Goal: Task Accomplishment & Management: Manage account settings

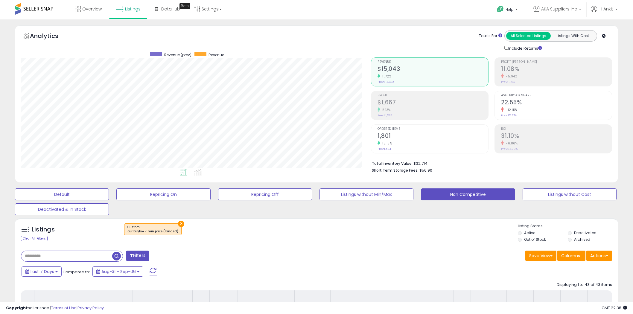
select select "**"
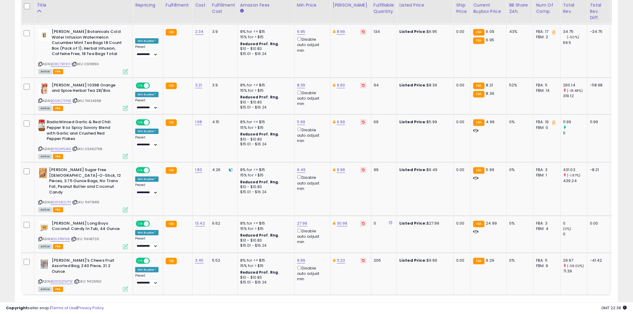
scroll to position [123, 350]
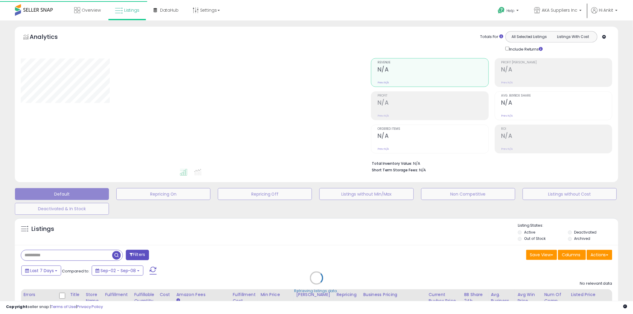
scroll to position [58, 0]
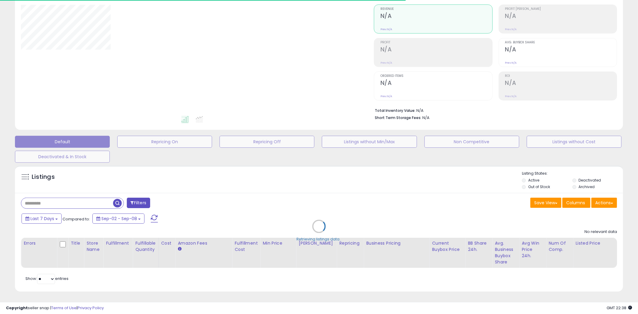
type input "**********"
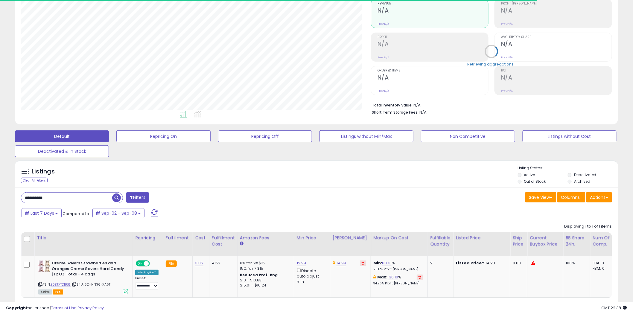
scroll to position [123, 350]
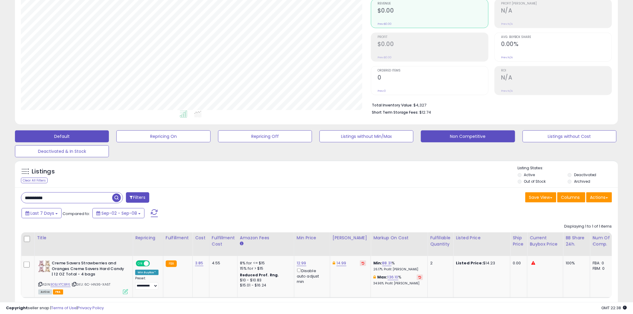
click at [465, 136] on button "Non Competitive" at bounding box center [468, 136] width 94 height 12
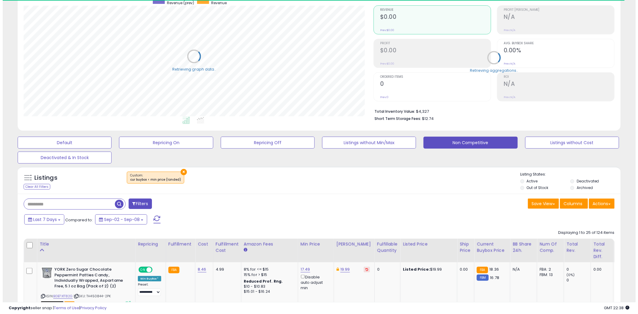
scroll to position [298917, 298689]
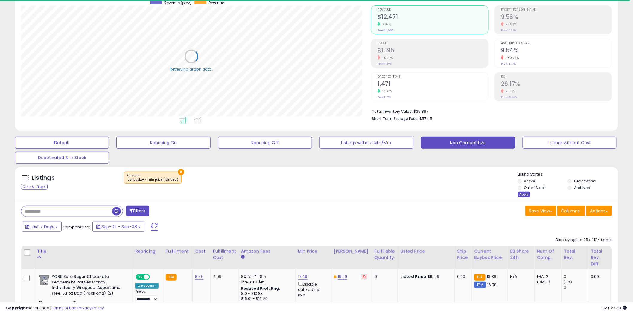
click at [522, 193] on div "Apply" at bounding box center [524, 195] width 13 height 6
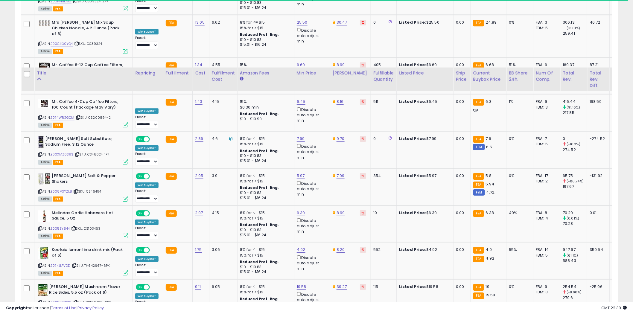
scroll to position [1001, 0]
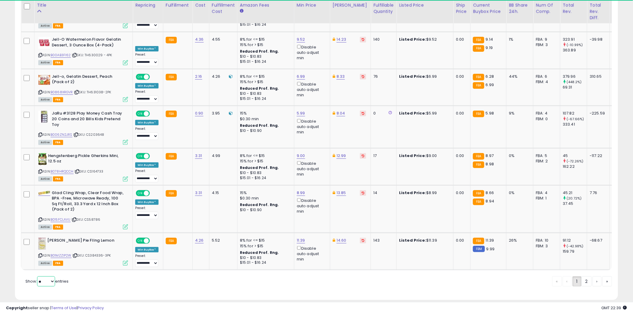
click at [51, 276] on select "** **" at bounding box center [46, 281] width 18 height 10
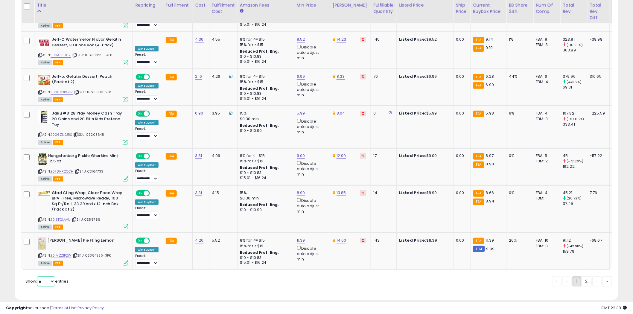
select select "**"
click at [38, 276] on select "** **" at bounding box center [46, 281] width 18 height 10
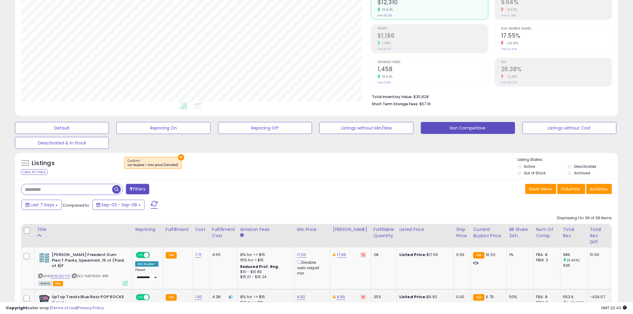
scroll to position [157, 0]
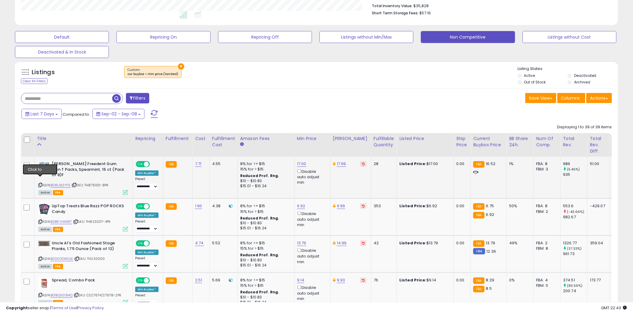
click at [40, 183] on icon at bounding box center [40, 184] width 4 height 3
click at [300, 164] on link "17.00" at bounding box center [301, 164] width 9 height 6
type input "****"
click at [322, 140] on button "submit" at bounding box center [317, 142] width 10 height 9
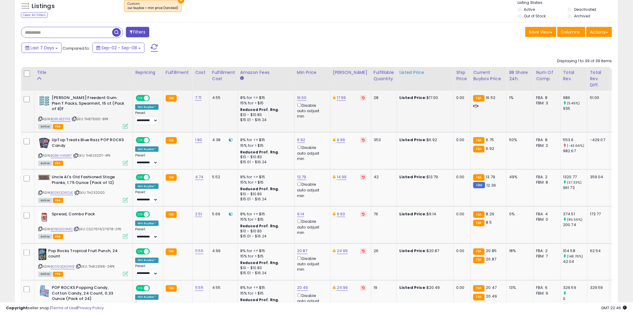
scroll to position [224, 0]
click at [40, 154] on icon at bounding box center [40, 155] width 4 height 3
click at [40, 191] on icon at bounding box center [40, 192] width 4 height 3
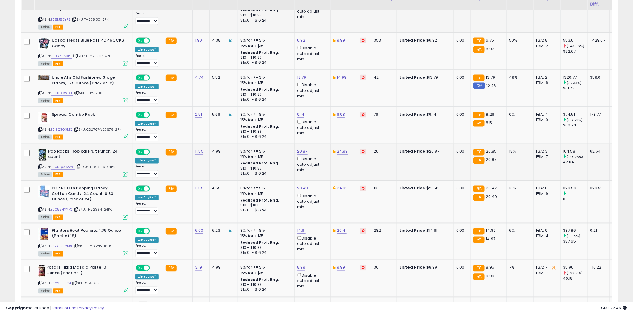
scroll to position [324, 0]
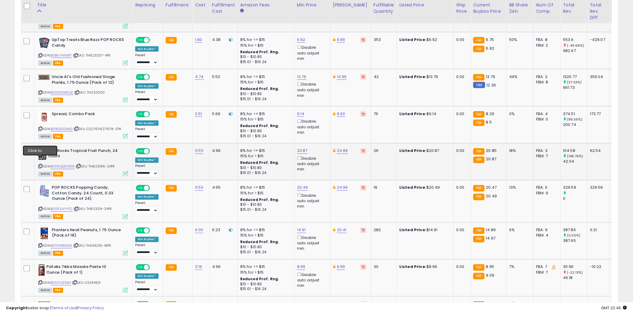
click at [41, 165] on icon at bounding box center [40, 166] width 4 height 3
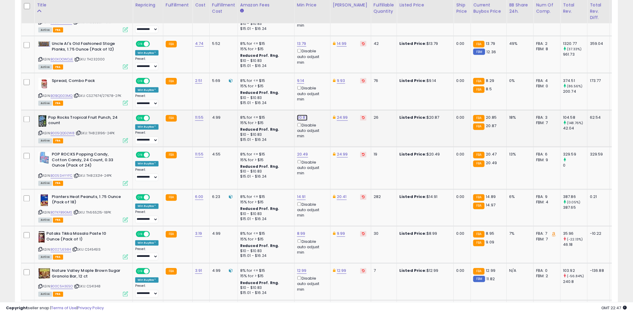
click at [304, 115] on link "20.87" at bounding box center [302, 118] width 10 height 6
type input "*****"
click at [319, 92] on icon "submit" at bounding box center [317, 91] width 4 height 4
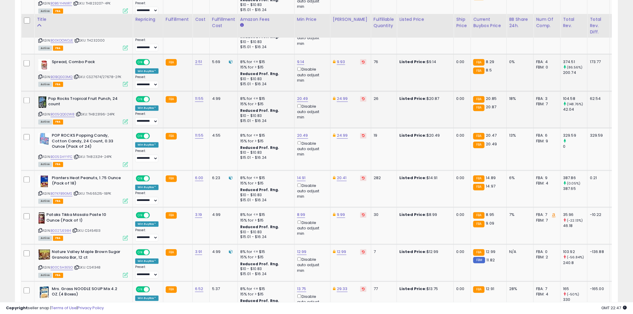
scroll to position [390, 0]
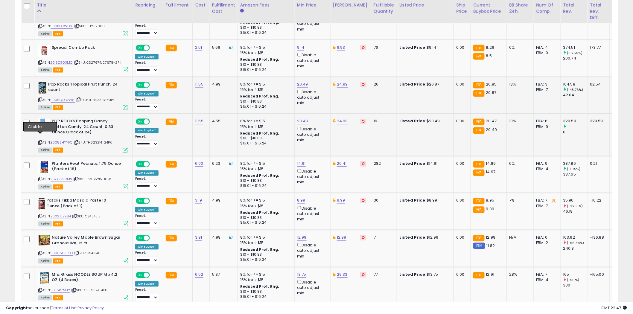
click at [41, 141] on icon at bounding box center [40, 142] width 4 height 3
click at [304, 82] on link "20.49" at bounding box center [302, 85] width 11 height 6
type input "*****"
click at [319, 56] on icon "submit" at bounding box center [318, 58] width 4 height 4
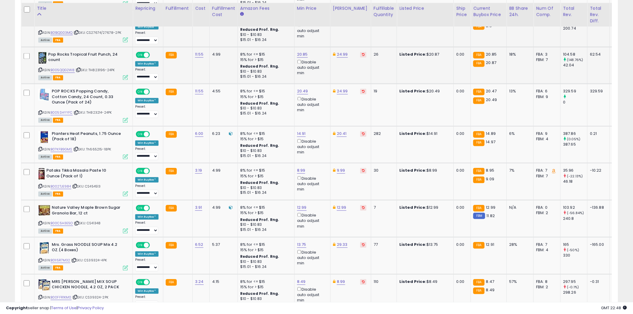
scroll to position [423, 0]
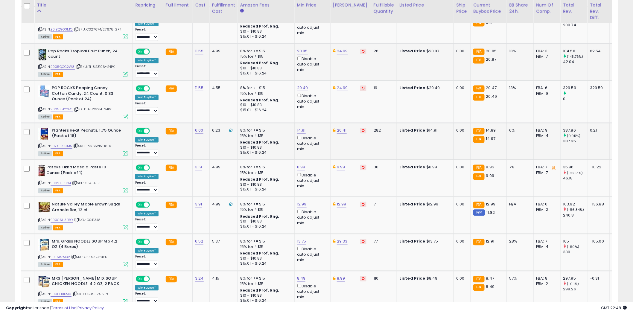
click at [40, 144] on icon at bounding box center [40, 145] width 4 height 3
click at [303, 128] on link "14.91" at bounding box center [301, 131] width 9 height 6
type input "*****"
click at [318, 103] on icon "submit" at bounding box center [317, 103] width 4 height 4
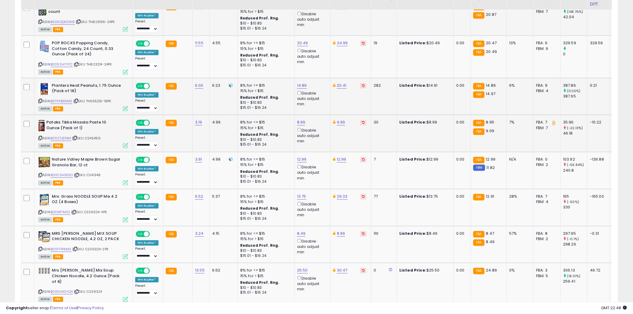
scroll to position [490, 0]
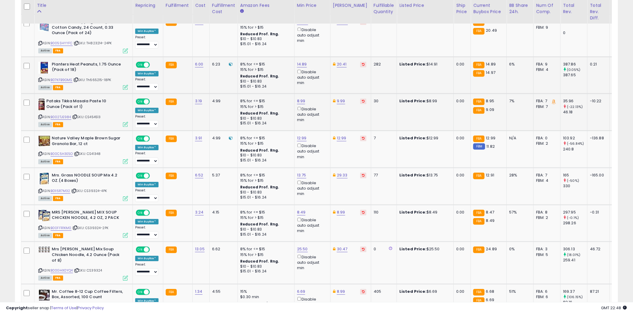
click at [40, 115] on icon at bounding box center [40, 116] width 4 height 3
click at [303, 98] on link "8.99" at bounding box center [301, 101] width 8 height 6
type input "****"
click at [318, 73] on icon "submit" at bounding box center [317, 74] width 4 height 4
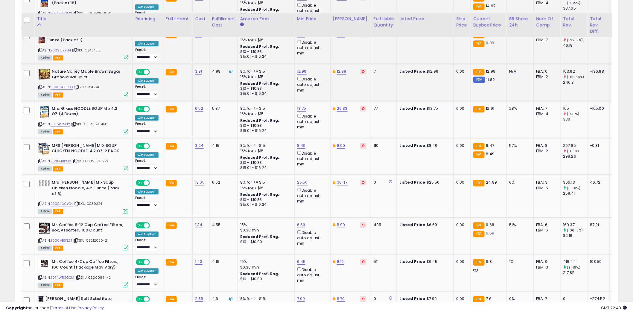
scroll to position [589, 0]
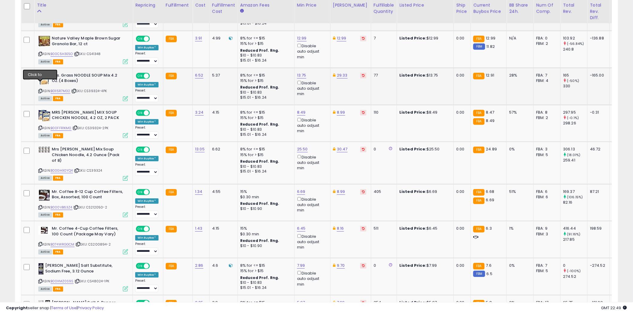
click at [40, 89] on icon at bounding box center [40, 90] width 4 height 3
click at [40, 126] on icon at bounding box center [40, 127] width 4 height 3
click at [41, 169] on icon at bounding box center [40, 170] width 4 height 3
click at [40, 169] on icon at bounding box center [40, 170] width 4 height 3
click at [40, 206] on icon at bounding box center [40, 207] width 4 height 3
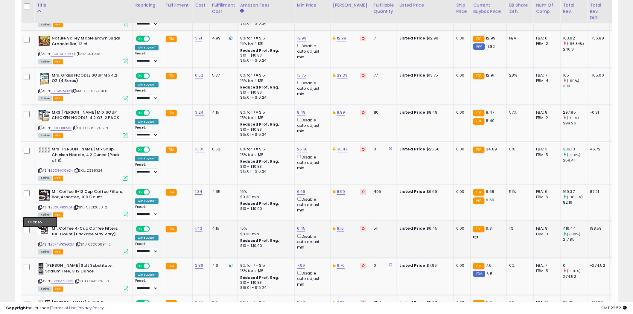
click at [41, 243] on icon at bounding box center [40, 244] width 4 height 3
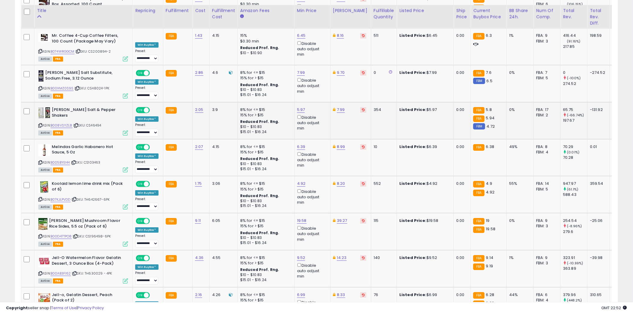
scroll to position [789, 0]
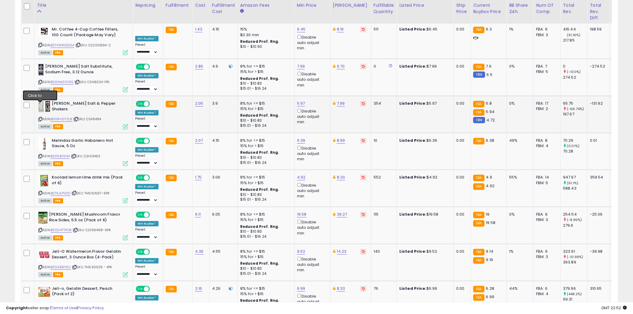
click at [41, 118] on icon at bounding box center [40, 119] width 4 height 3
click at [40, 80] on icon at bounding box center [40, 81] width 4 height 3
click at [41, 155] on icon at bounding box center [40, 156] width 4 height 3
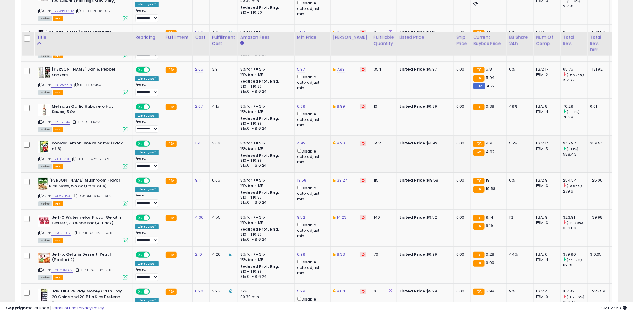
scroll to position [855, 0]
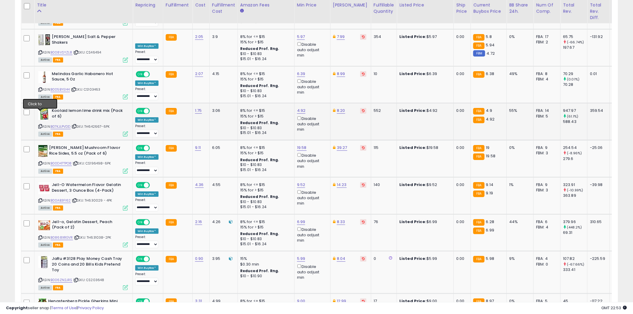
click at [41, 125] on icon at bounding box center [40, 126] width 4 height 3
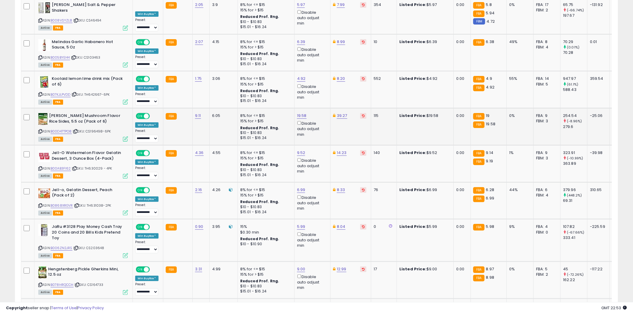
scroll to position [888, 0]
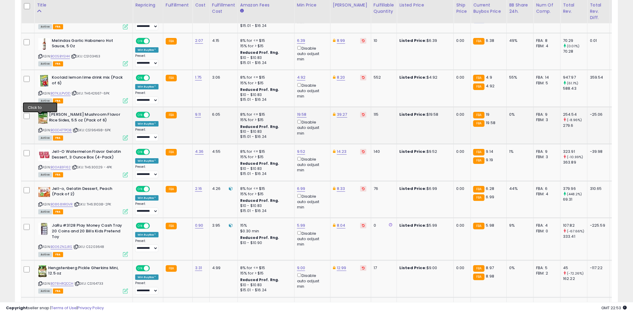
click at [40, 129] on icon at bounding box center [40, 130] width 4 height 3
click at [40, 166] on icon at bounding box center [40, 167] width 4 height 3
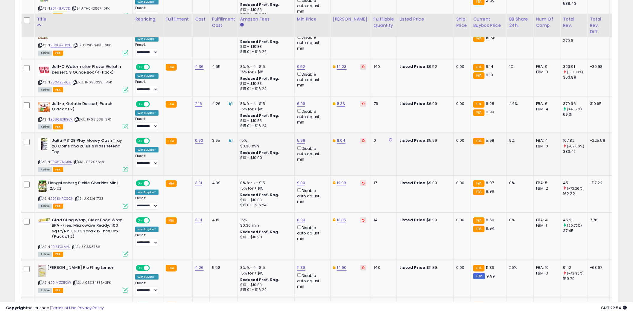
scroll to position [988, 0]
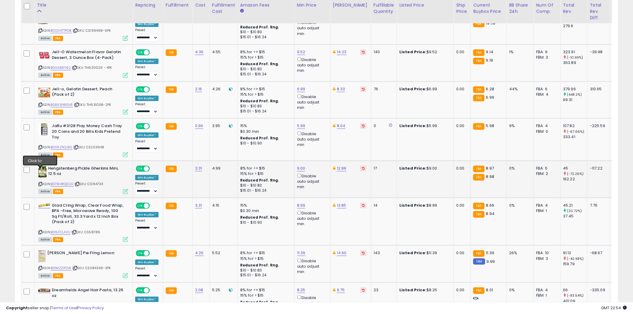
click at [41, 182] on icon at bounding box center [40, 183] width 4 height 3
click at [297, 165] on link "9.00" at bounding box center [301, 168] width 8 height 6
type input "*"
type input "****"
click at [318, 133] on icon "submit" at bounding box center [317, 134] width 4 height 4
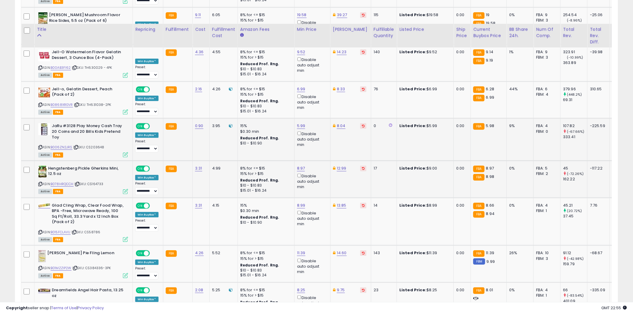
scroll to position [1054, 0]
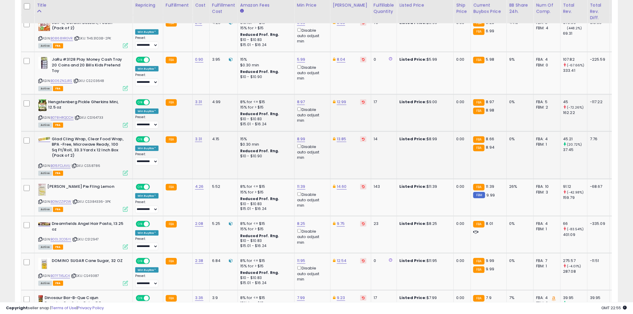
click at [40, 164] on icon at bounding box center [40, 165] width 4 height 3
click at [40, 200] on icon at bounding box center [40, 201] width 4 height 3
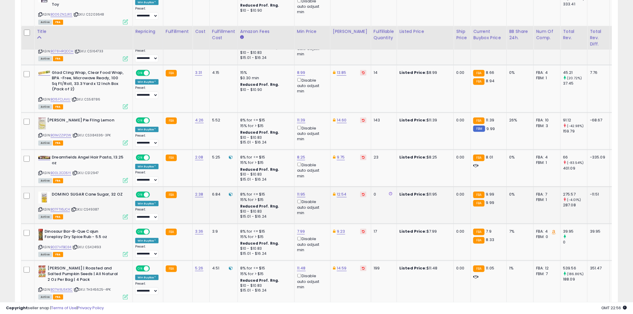
scroll to position [1154, 0]
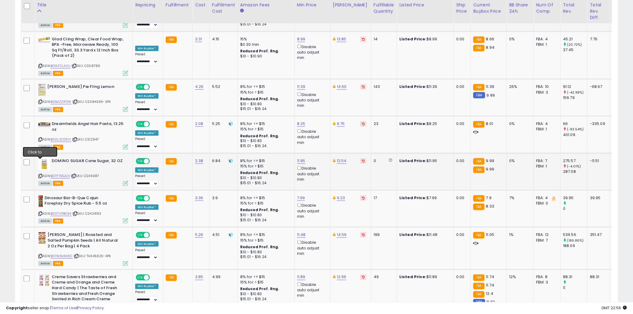
click at [40, 174] on icon at bounding box center [40, 175] width 4 height 3
click at [39, 212] on icon at bounding box center [40, 213] width 4 height 3
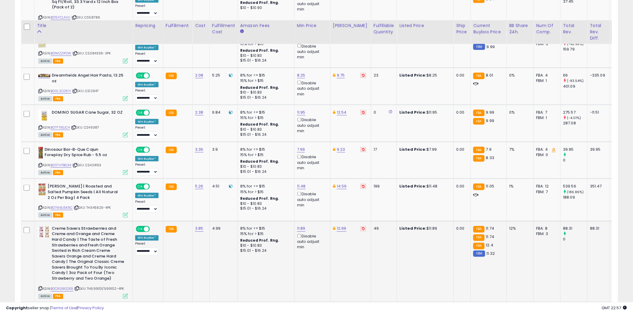
scroll to position [1254, 0]
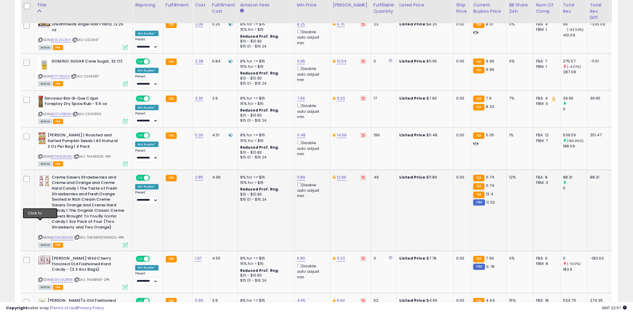
click at [40, 236] on icon at bounding box center [40, 237] width 4 height 3
click at [302, 175] on link "11.89" at bounding box center [301, 178] width 8 height 6
click at [275, 142] on input "*****" at bounding box center [282, 143] width 53 height 10
type input "****"
click at [318, 143] on icon "submit" at bounding box center [317, 142] width 4 height 4
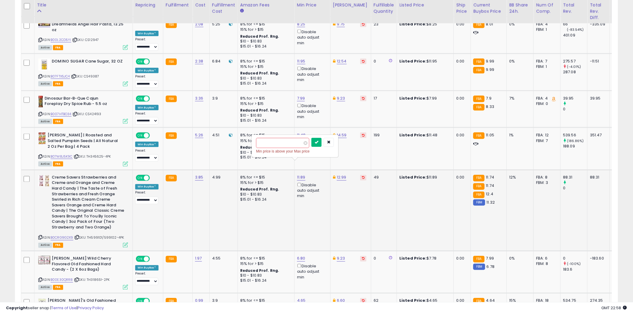
click at [318, 144] on icon "submit" at bounding box center [317, 142] width 4 height 4
click at [330, 144] on icon "button" at bounding box center [329, 142] width 4 height 4
click at [299, 175] on link "11.89" at bounding box center [301, 178] width 8 height 6
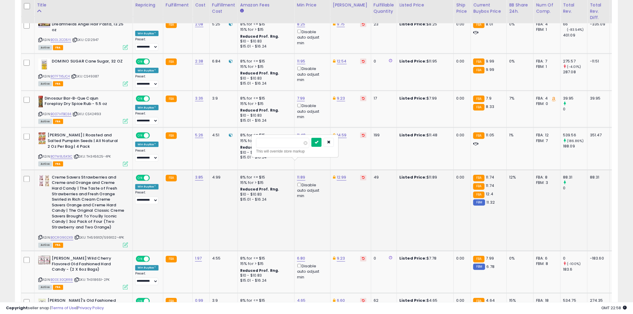
type input "*****"
click at [318, 142] on icon "submit" at bounding box center [317, 142] width 4 height 4
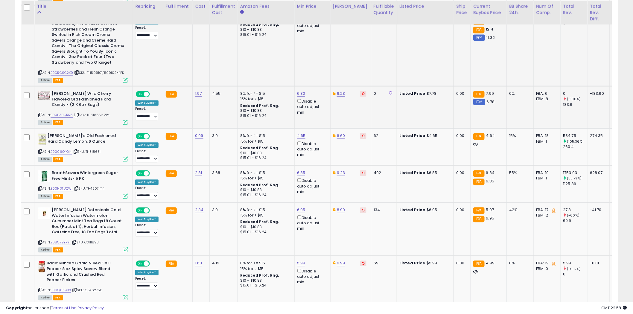
scroll to position [1420, 0]
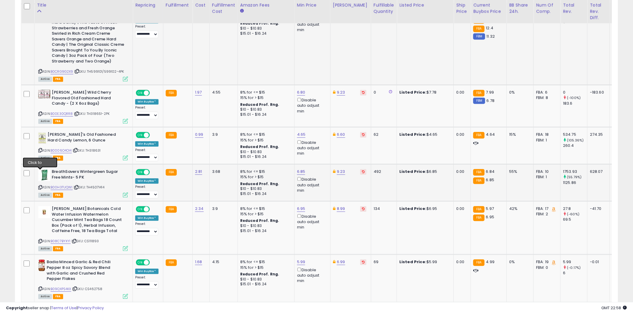
click at [40, 186] on icon at bounding box center [40, 187] width 4 height 3
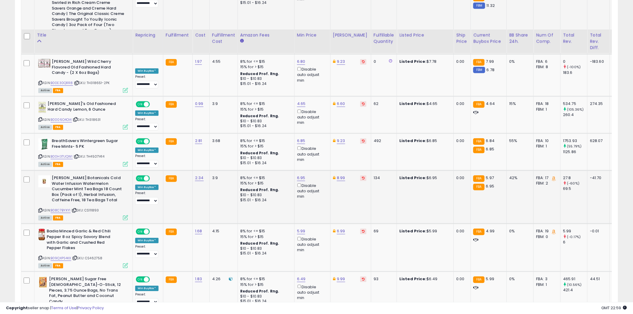
scroll to position [1487, 0]
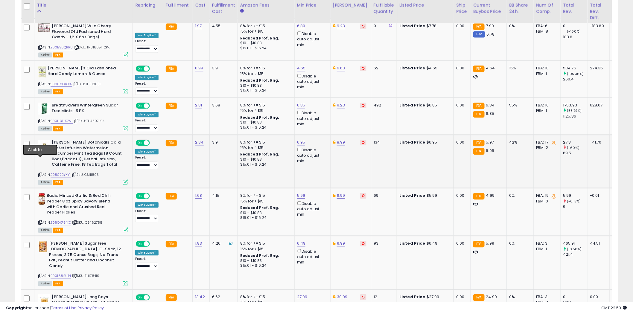
click at [41, 173] on icon at bounding box center [40, 174] width 4 height 3
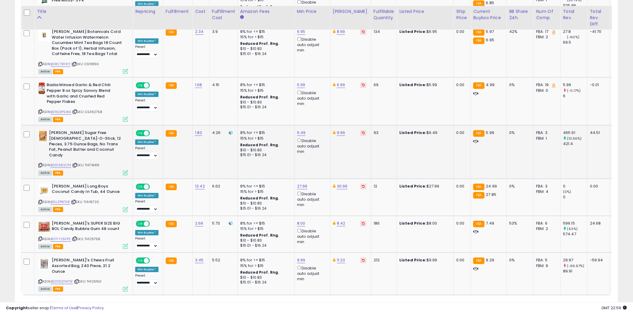
scroll to position [1603, 0]
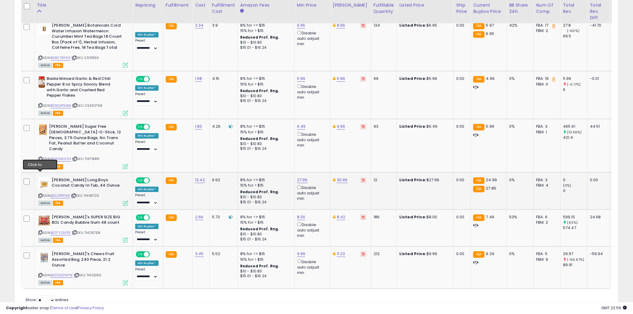
click at [40, 194] on icon at bounding box center [40, 195] width 4 height 3
click at [304, 177] on link "27.99" at bounding box center [302, 180] width 10 height 6
type input "*****"
click at [319, 138] on icon "submit" at bounding box center [317, 138] width 4 height 4
click at [40, 231] on icon at bounding box center [40, 232] width 4 height 3
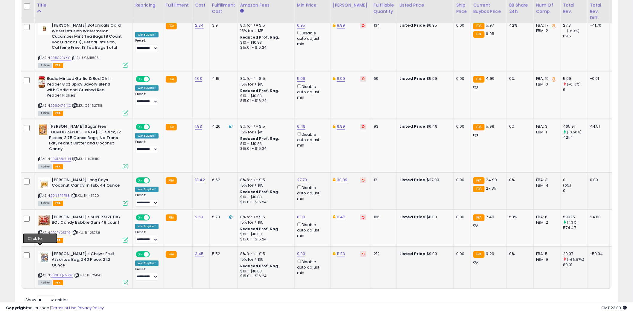
click at [40, 274] on icon at bounding box center [40, 275] width 4 height 3
